Goal: Information Seeking & Learning: Learn about a topic

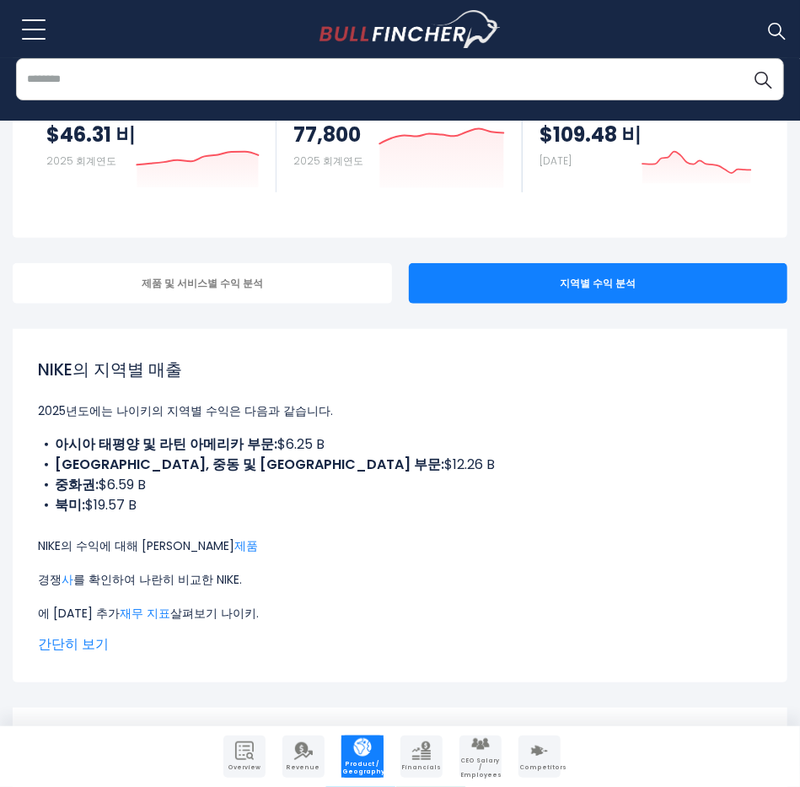
click at [95, 549] on p "NIKE의 수익에 대해 자세히 알아보기 제품" at bounding box center [400, 546] width 724 height 20
drag, startPoint x: 42, startPoint y: 542, endPoint x: 234, endPoint y: 553, distance: 192.6
click at [234, 553] on p "NIKE의 수익에 대해 자세히 알아보기 제품" at bounding box center [400, 546] width 724 height 20
drag, startPoint x: 234, startPoint y: 553, endPoint x: 367, endPoint y: 548, distance: 132.5
click at [367, 548] on p "NIKE의 수익에 대해 자세히 알아보기 제품" at bounding box center [400, 546] width 724 height 20
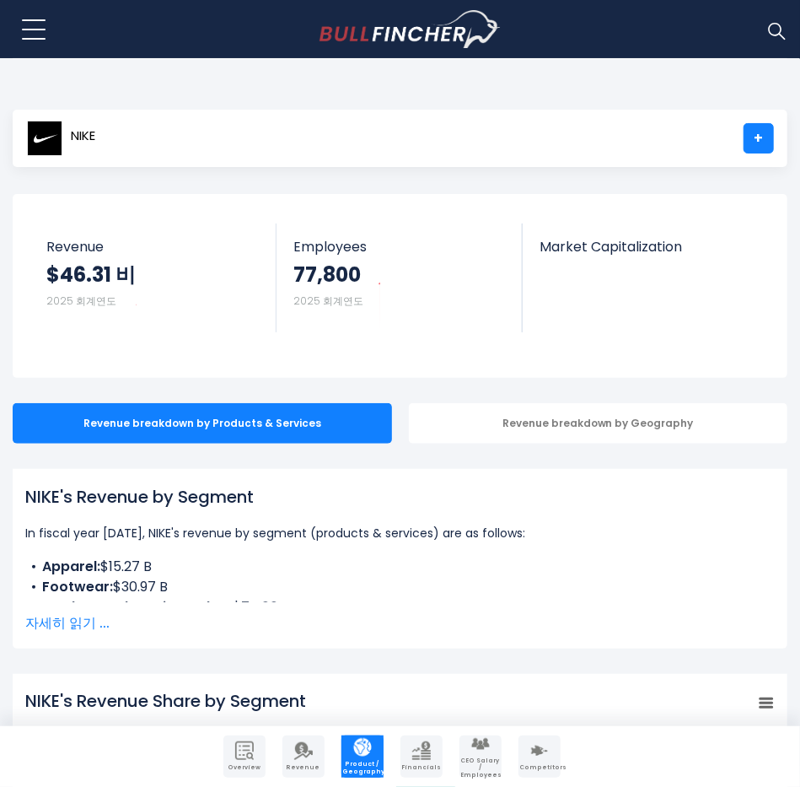
click at [515, 424] on div "Revenue breakdown by Geography" at bounding box center [599, 423] width 380 height 40
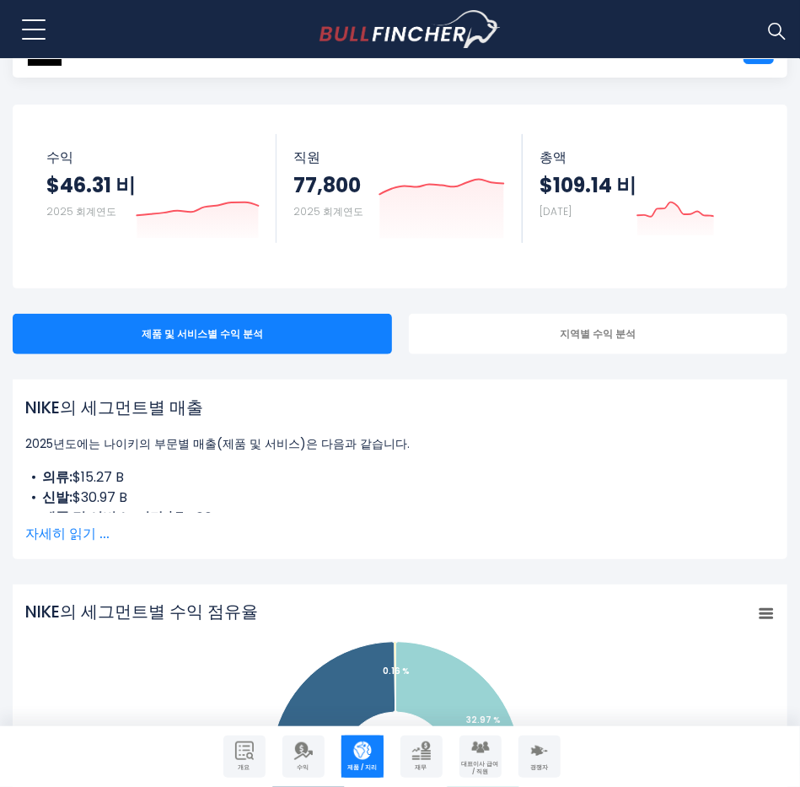
scroll to position [173, 0]
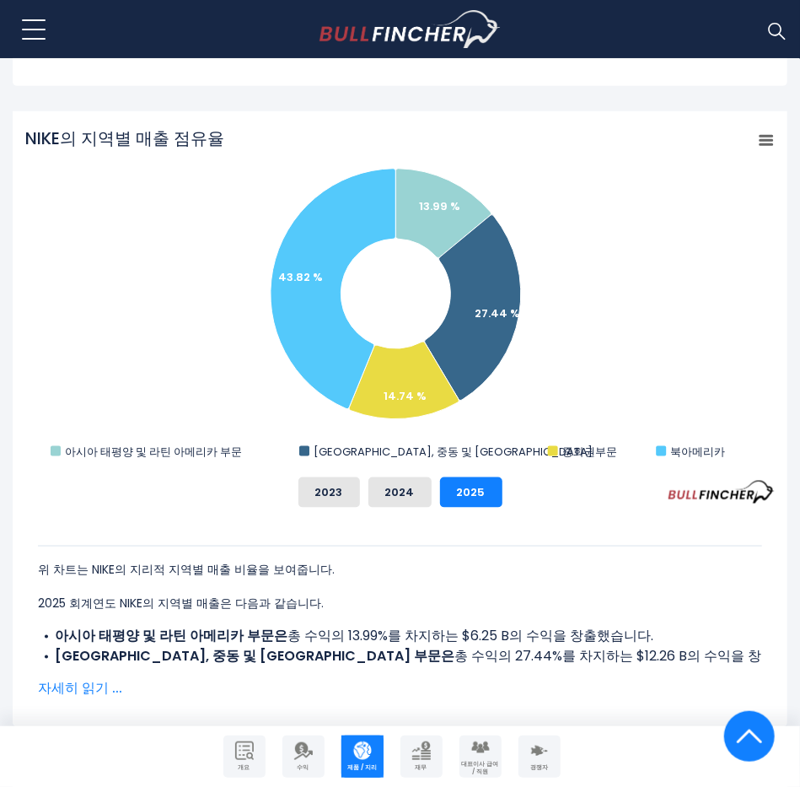
scroll to position [737, 0]
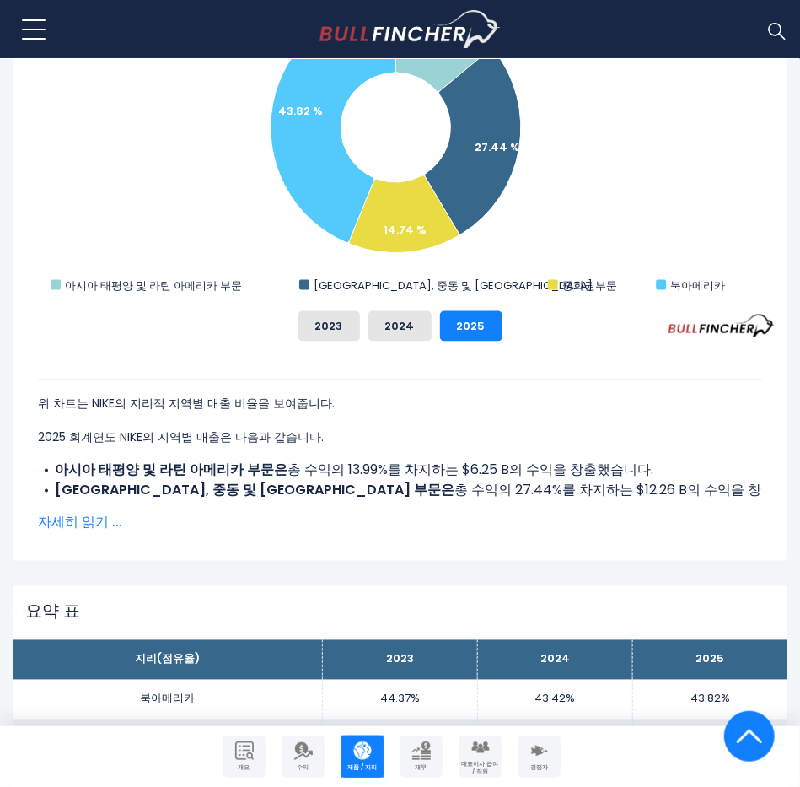
click at [71, 522] on span "자세히 읽기 ..." at bounding box center [400, 523] width 724 height 20
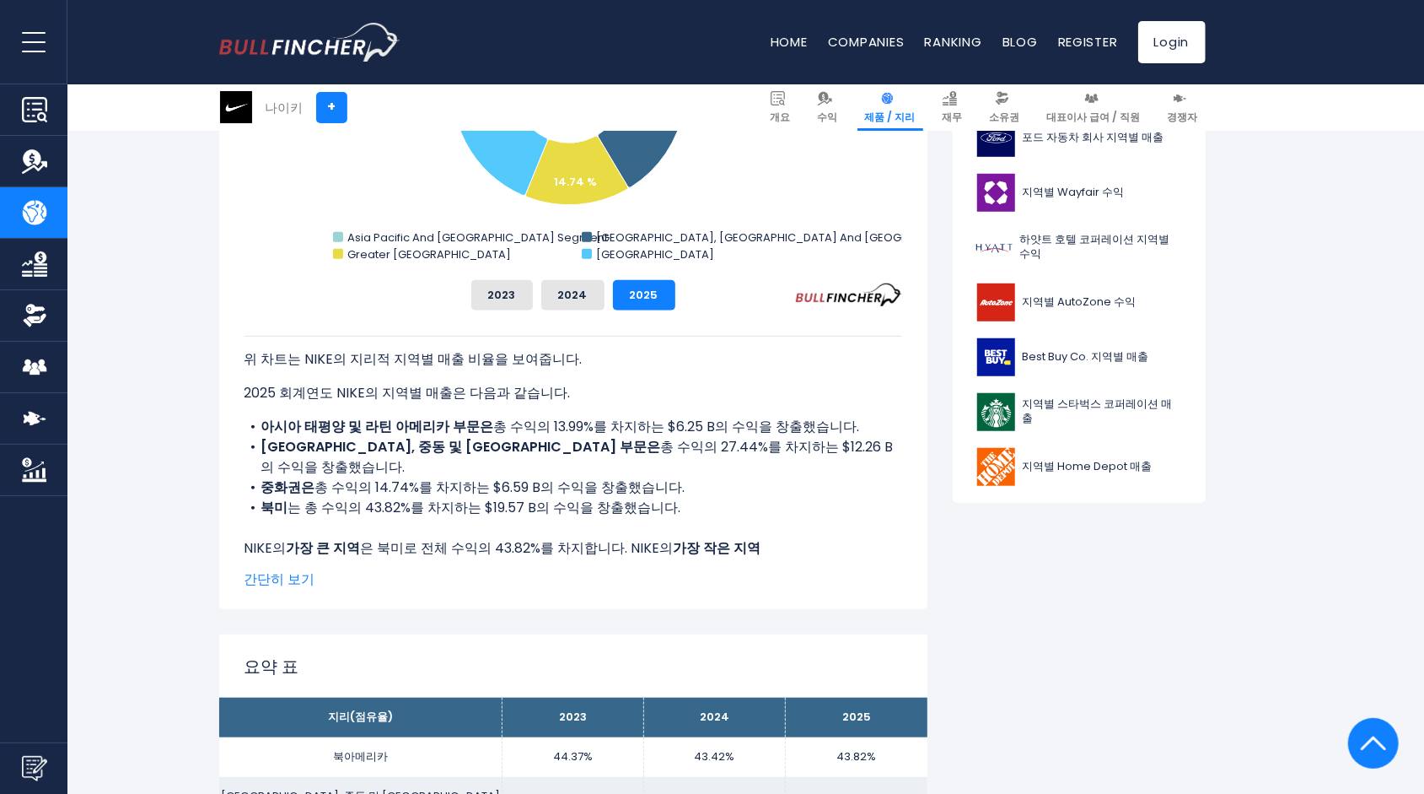
scroll to position [0, 0]
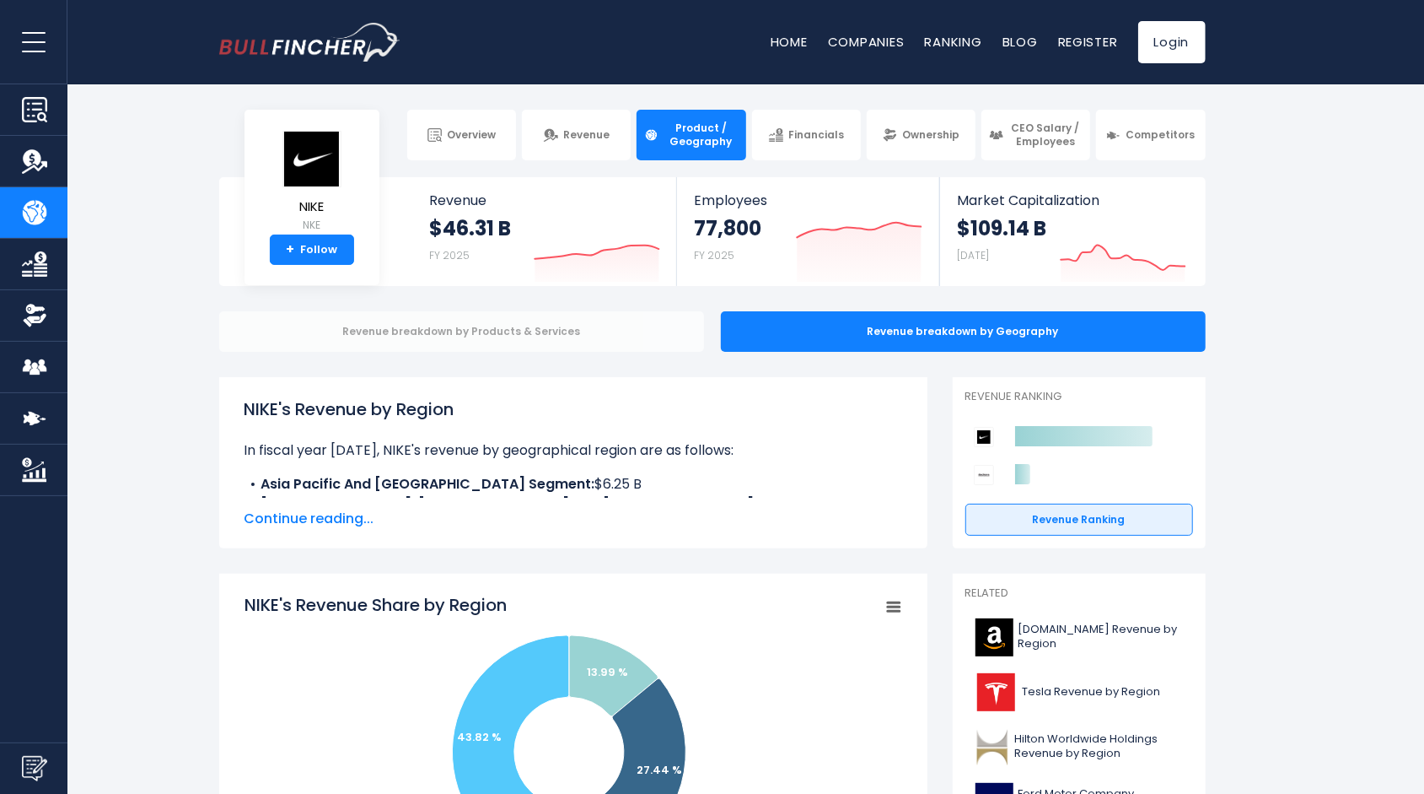
click at [526, 331] on div "Revenue breakdown by Products & Services" at bounding box center [461, 331] width 485 height 40
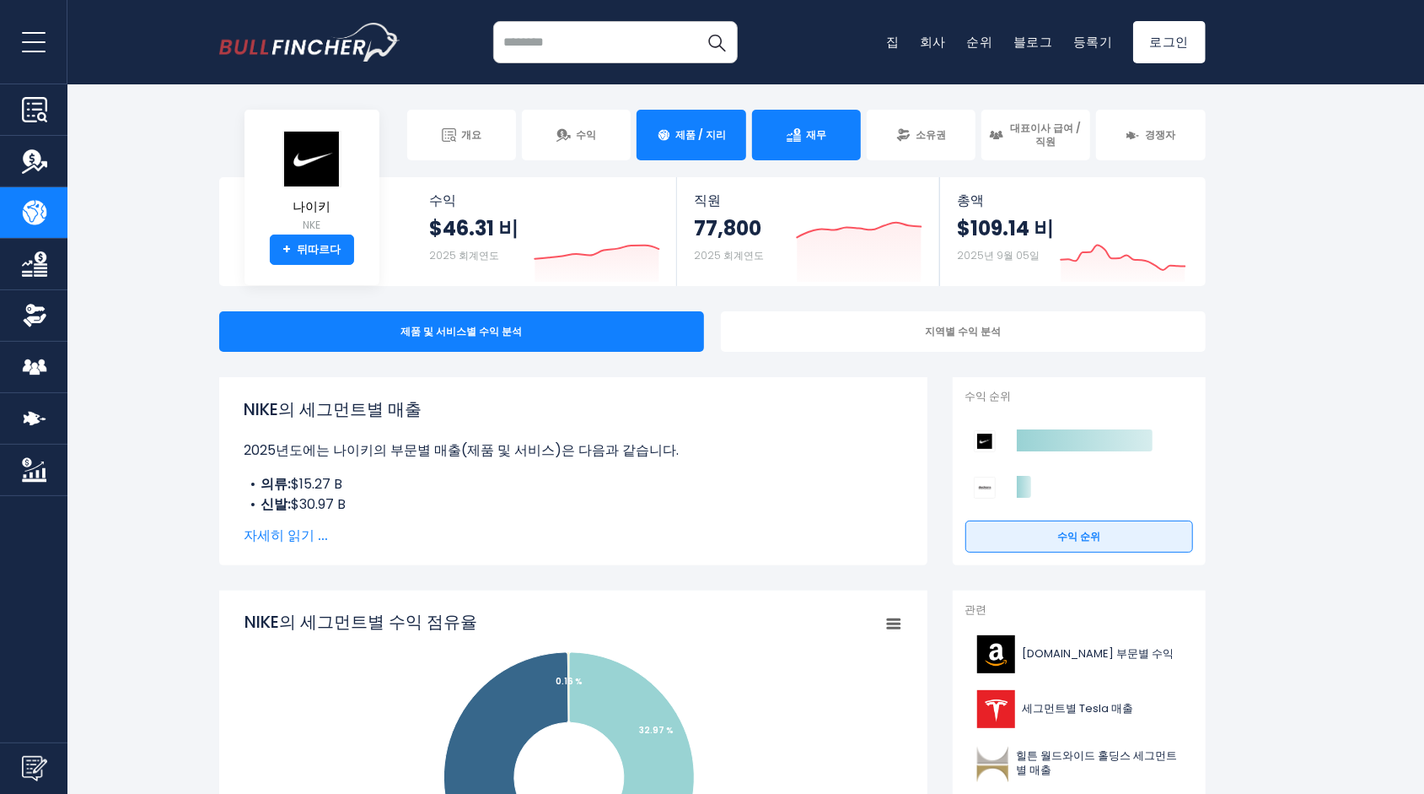
click at [805, 134] on link "재무" at bounding box center [806, 135] width 109 height 51
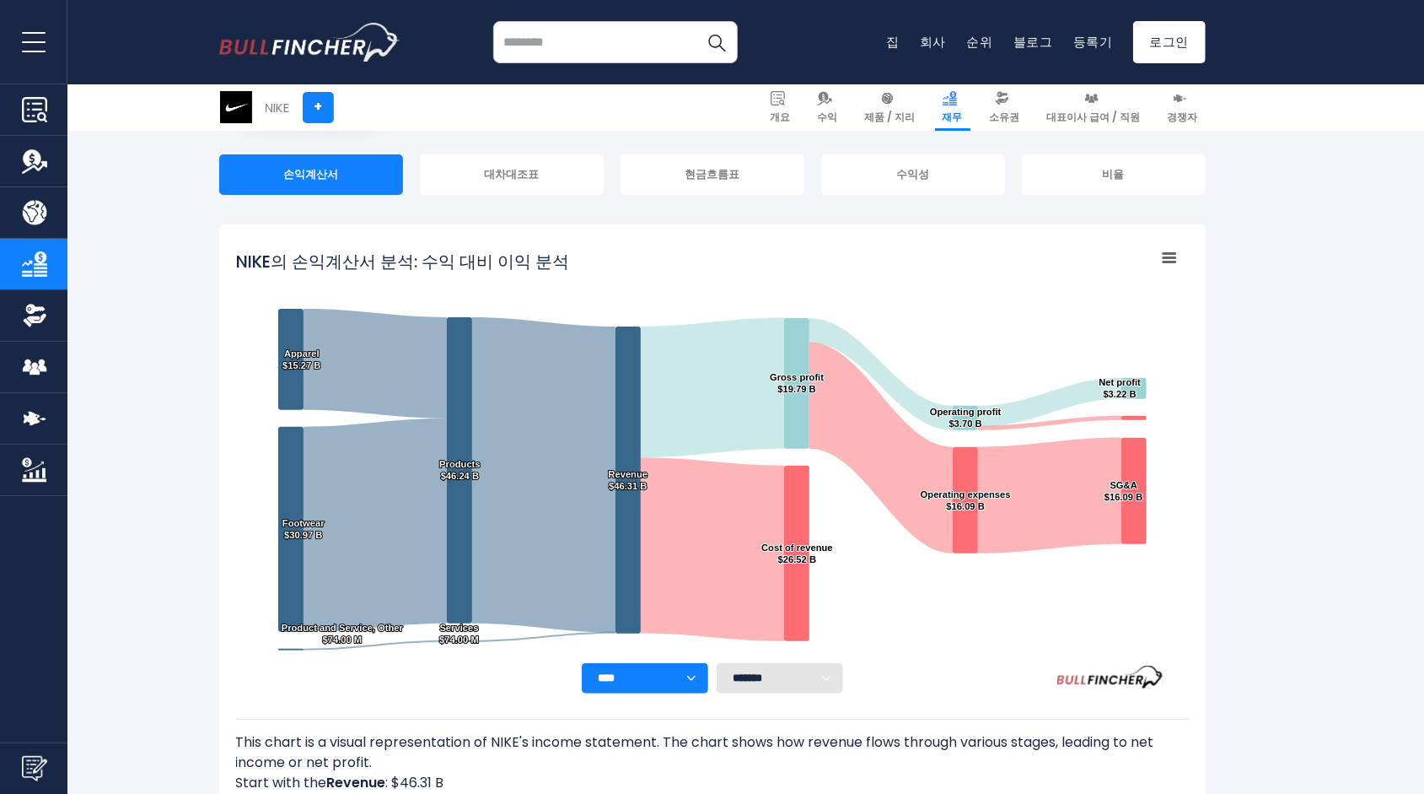
scroll to position [158, 0]
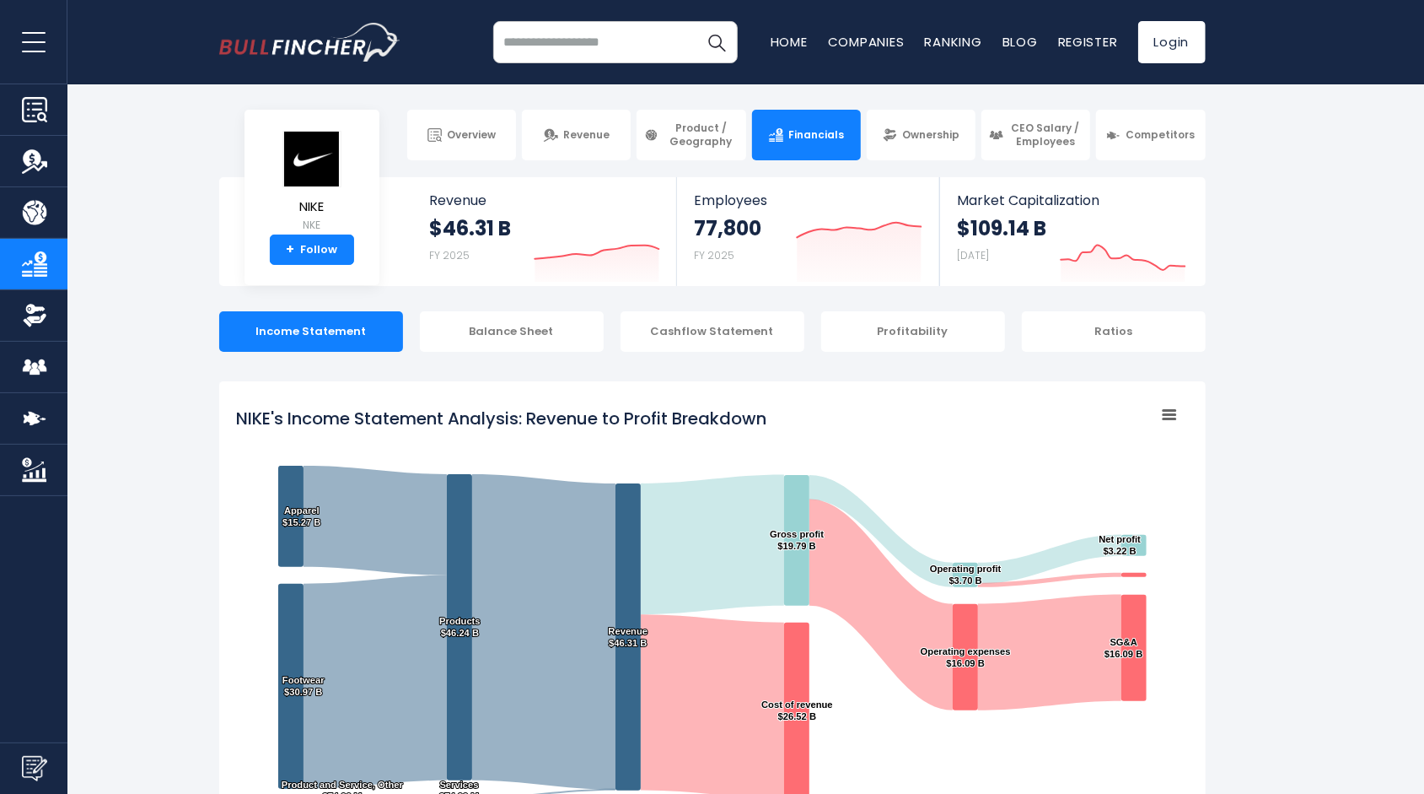
click at [579, 388] on div "NIKE's Income Statement Analysis: Revenue to Profit Breakdown Created with High…" at bounding box center [712, 706] width 987 height 650
